Goal: Information Seeking & Learning: Learn about a topic

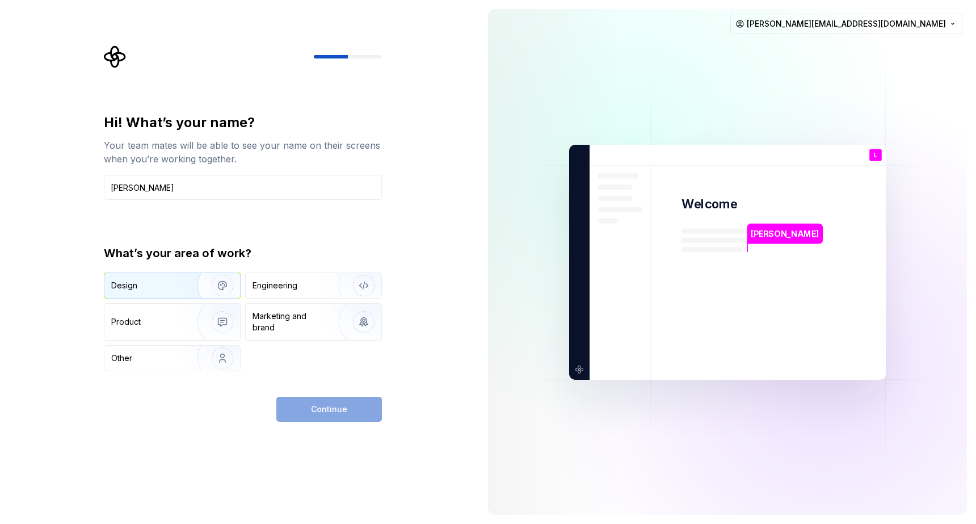
type input "[PERSON_NAME]"
click at [177, 293] on div "Design" at bounding box center [172, 285] width 136 height 25
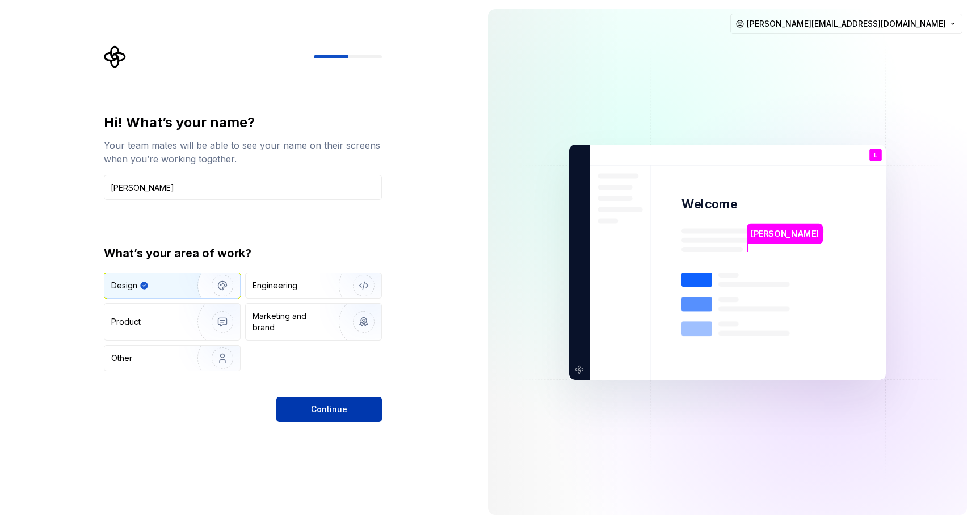
click at [323, 408] on span "Continue" at bounding box center [329, 409] width 36 height 11
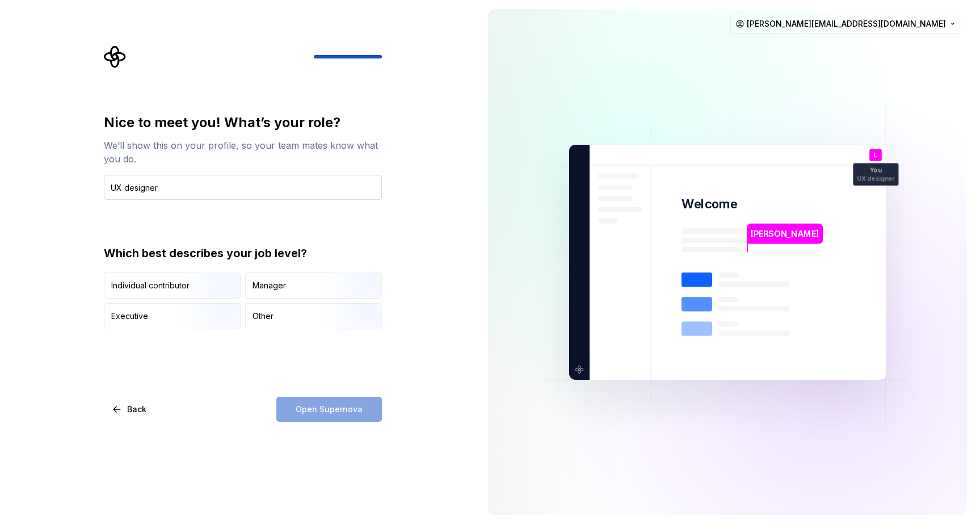
click at [108, 183] on input "UX designer" at bounding box center [243, 187] width 278 height 25
type input "Sr. UX designer"
click at [267, 316] on div "Other" at bounding box center [263, 316] width 21 height 11
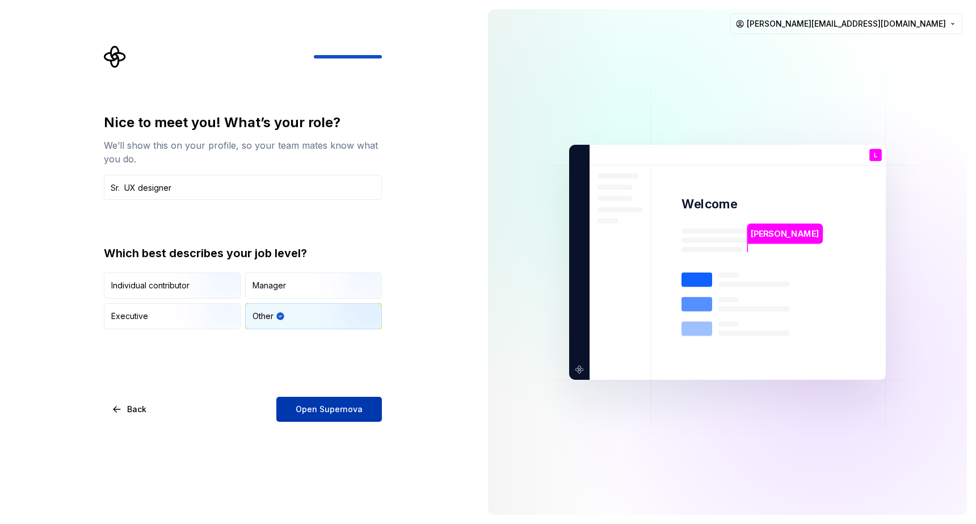
click at [327, 408] on span "Open Supernova" at bounding box center [329, 409] width 67 height 11
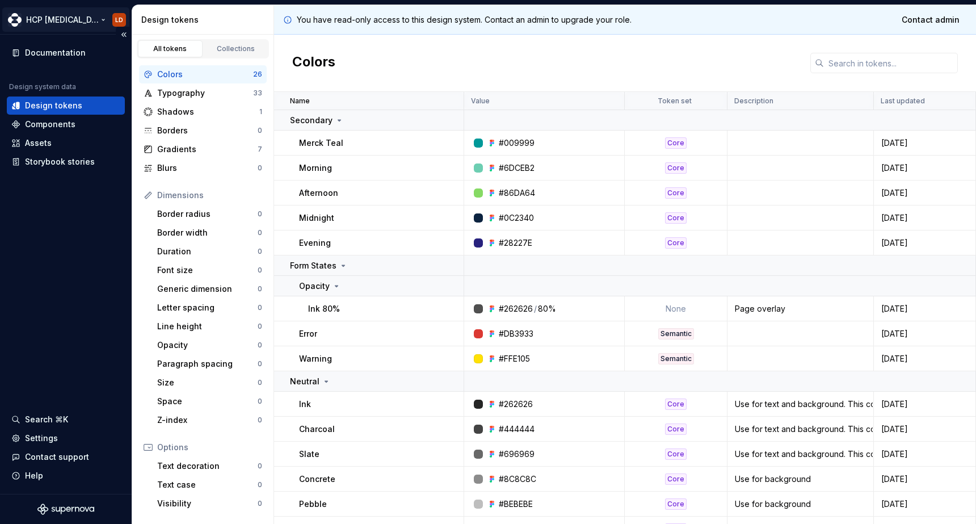
click at [54, 20] on html "HCP [MEDICAL_DATA] LD Documentation Design system data Design tokens Components…" at bounding box center [488, 262] width 976 height 524
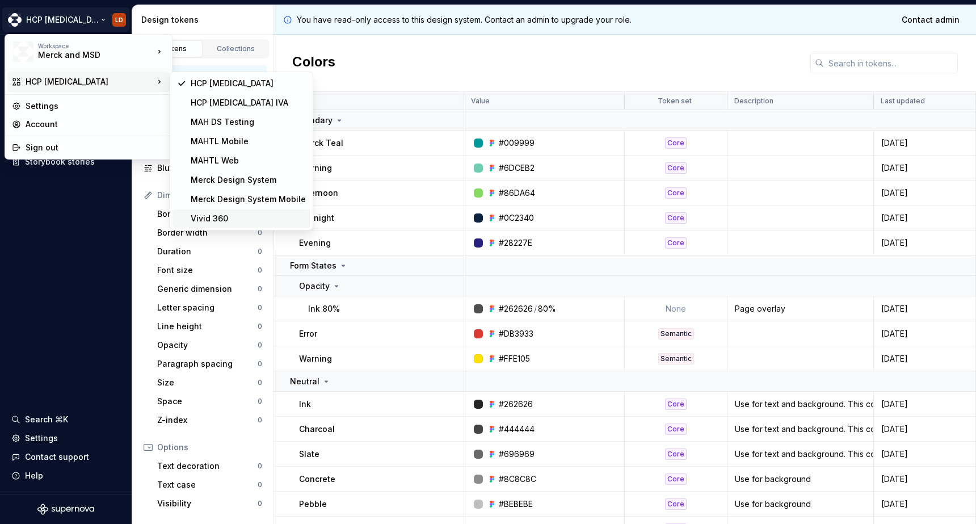
click at [211, 220] on div "Vivid 360" at bounding box center [248, 218] width 115 height 11
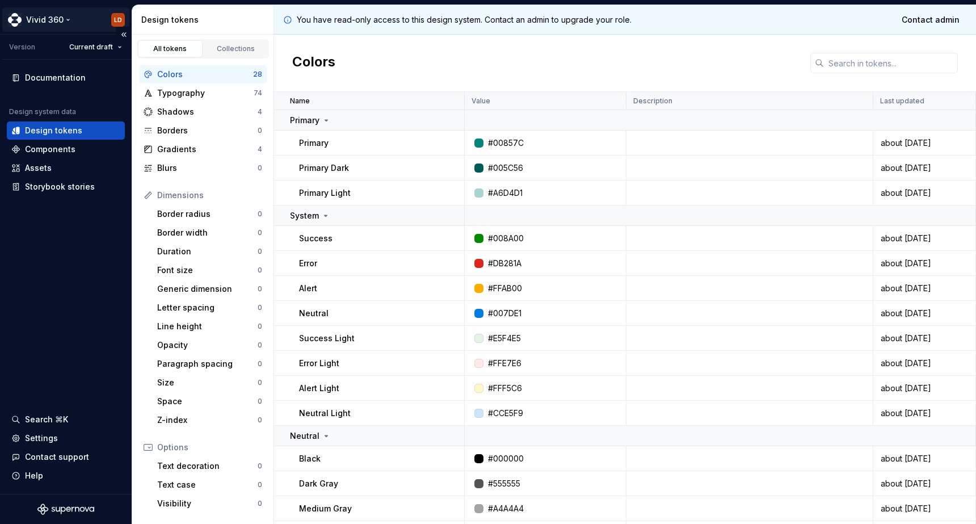
click at [120, 21] on html "Vivid 360 LD Version Current draft Documentation Design system data Design toke…" at bounding box center [488, 262] width 976 height 524
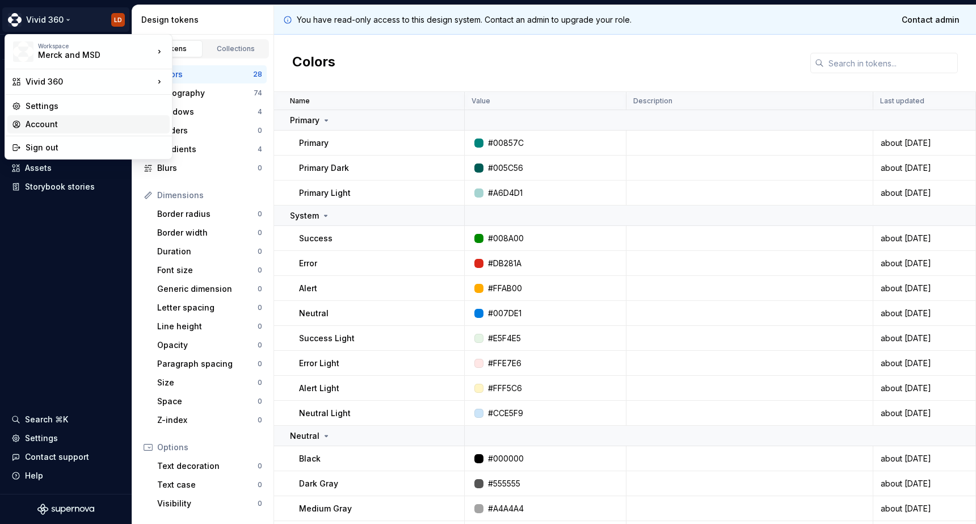
click at [47, 121] on div "Account" at bounding box center [96, 124] width 140 height 11
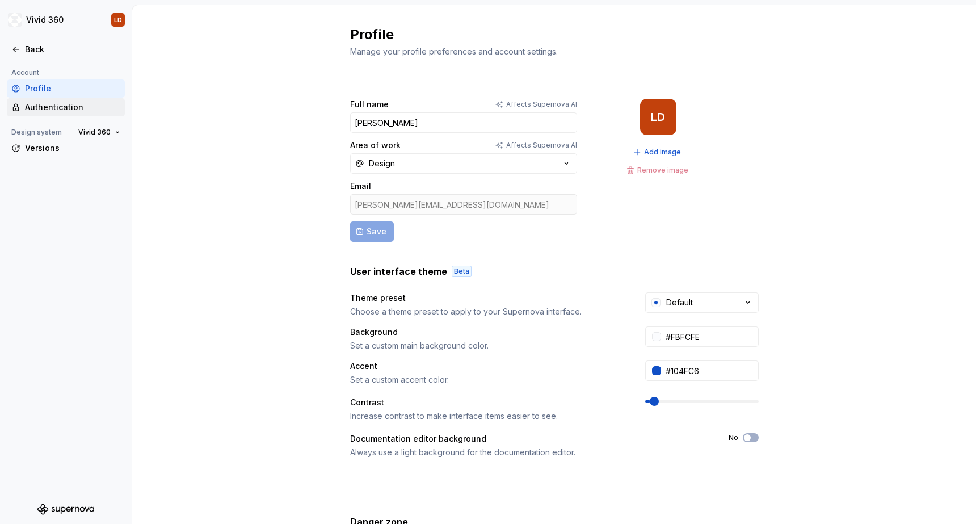
click at [41, 106] on div "Authentication" at bounding box center [72, 107] width 95 height 11
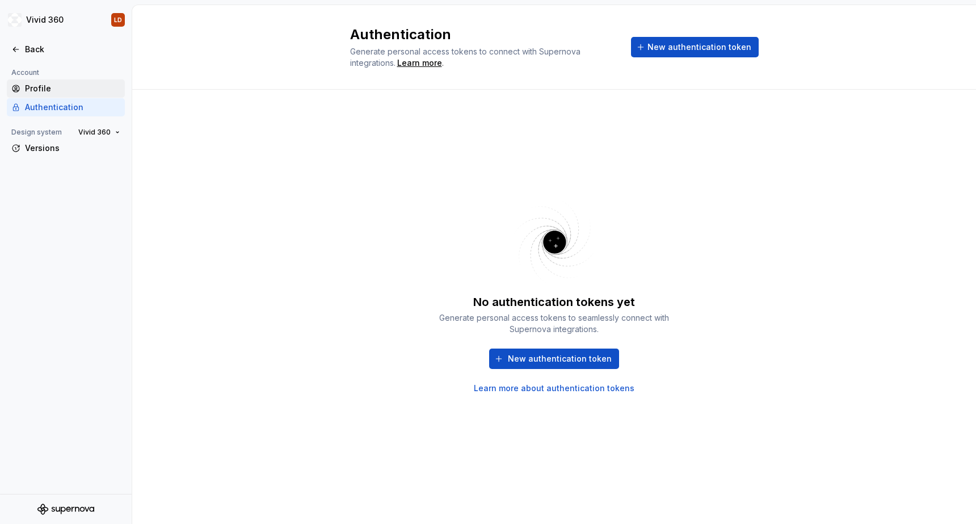
click at [37, 83] on div "Profile" at bounding box center [72, 88] width 95 height 11
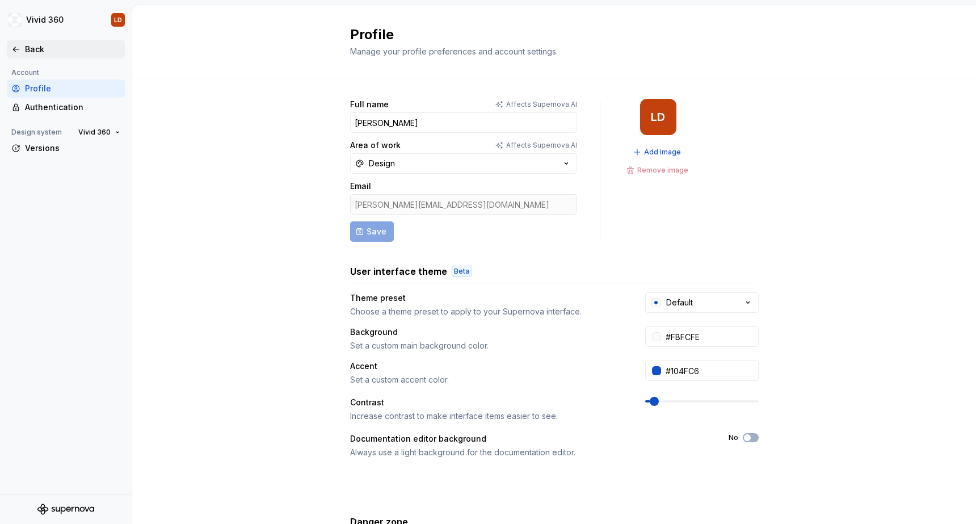
click at [20, 48] on icon at bounding box center [15, 49] width 9 height 9
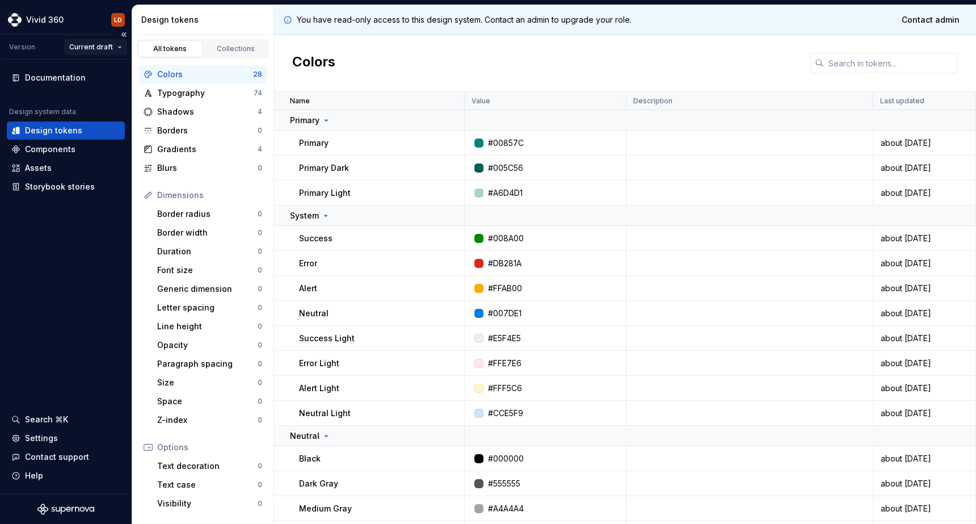
click at [94, 48] on html "Vivid 360 LD Version Current draft Documentation Design system data Design toke…" at bounding box center [488, 262] width 976 height 524
click at [114, 20] on html "Vivid 360 LD Version Current draft Documentation Design system data Design toke…" at bounding box center [488, 262] width 976 height 524
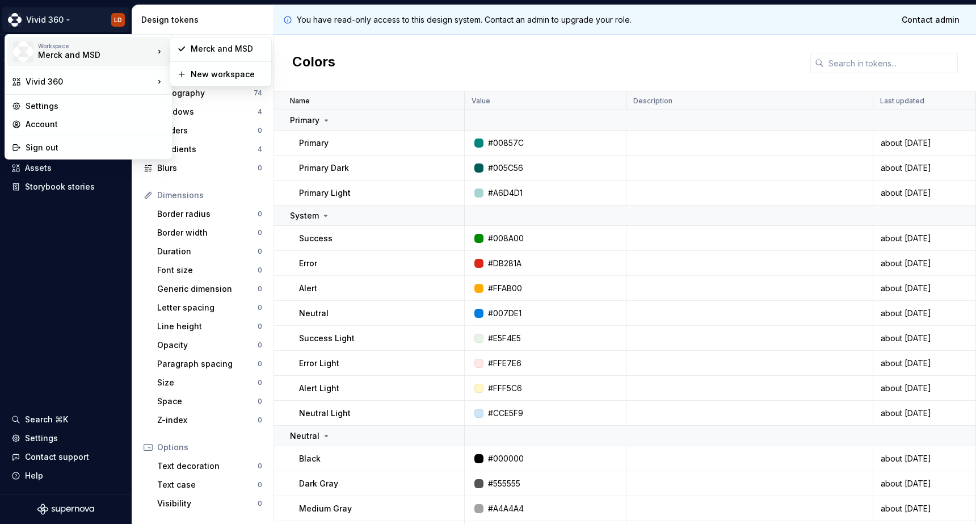
click at [155, 49] on icon at bounding box center [159, 51] width 11 height 11
click at [152, 83] on div "Vivid 360" at bounding box center [90, 81] width 128 height 11
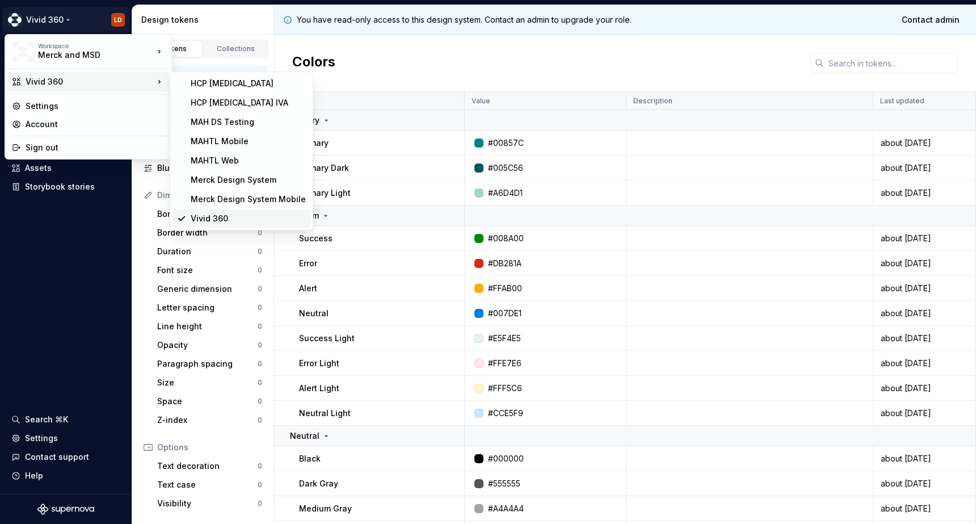
click at [209, 216] on div "Vivid 360" at bounding box center [248, 218] width 115 height 11
